Goal: Information Seeking & Learning: Check status

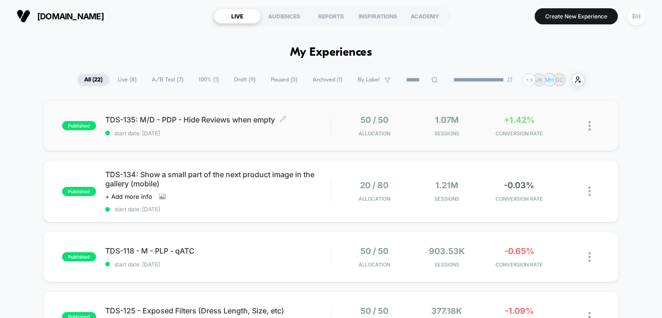
click at [246, 132] on span "start date: [DATE]" at bounding box center [218, 133] width 226 height 7
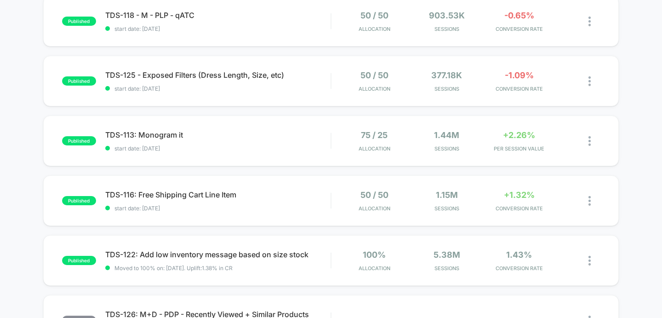
scroll to position [236, 0]
click at [268, 149] on span "start date: [DATE]" at bounding box center [218, 147] width 226 height 7
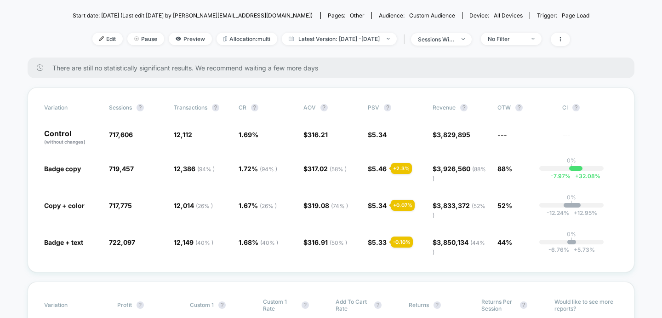
scroll to position [99, 0]
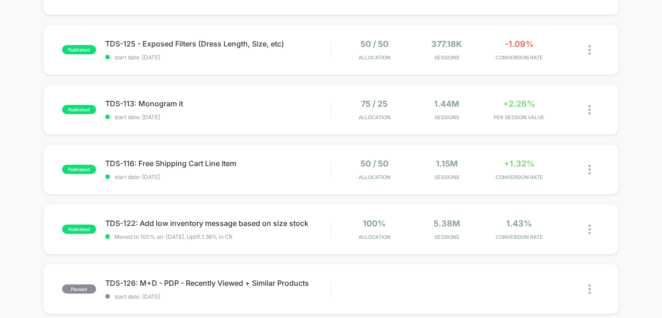
scroll to position [268, 0]
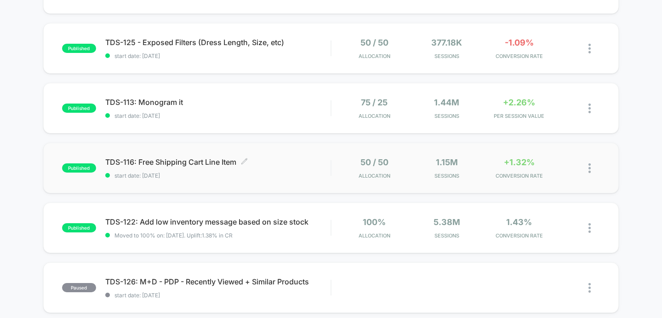
click at [258, 168] on div "TDS-116: Free Shipping Cart Line Item Click to edit experience details Click to…" at bounding box center [218, 168] width 226 height 22
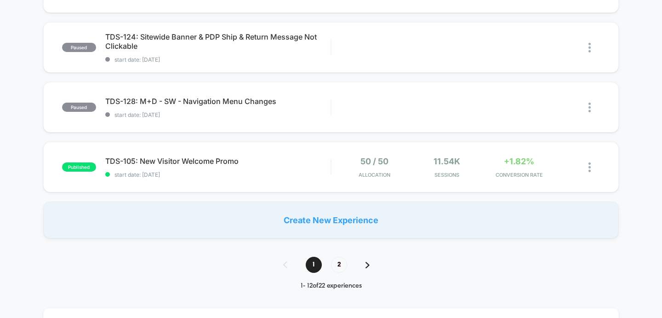
scroll to position [628, 0]
click at [261, 179] on div "published TDS-105: New Visitor Welcome Promo start date: [DATE] 50 / 50 Allocat…" at bounding box center [331, 166] width 576 height 51
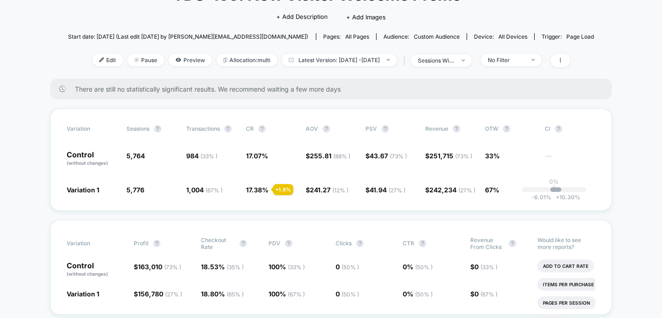
scroll to position [132, 0]
